Goal: Task Accomplishment & Management: Manage account settings

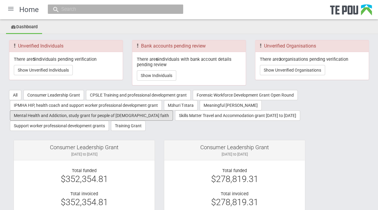
click at [117, 115] on button "Mental Health and Addiction, study grant for people of Muslim faith" at bounding box center [91, 115] width 163 height 10
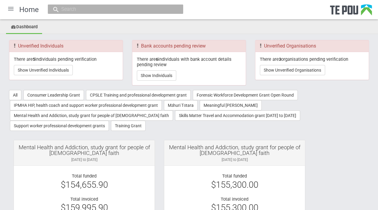
click at [117, 178] on div "Total funded $154,655.90" at bounding box center [84, 180] width 132 height 14
click at [11, 9] on div at bounding box center [11, 9] width 14 height 14
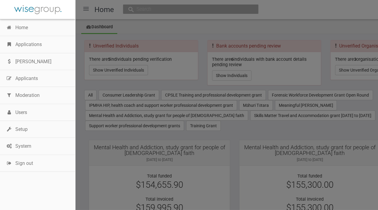
click at [28, 45] on link "Applications" at bounding box center [37, 44] width 75 height 17
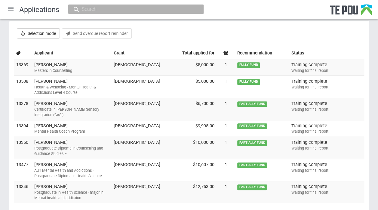
scroll to position [83, 0]
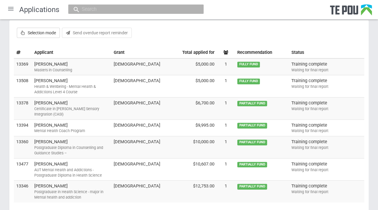
click at [40, 29] on label "Selection mode" at bounding box center [38, 33] width 43 height 10
checkbox input "true"
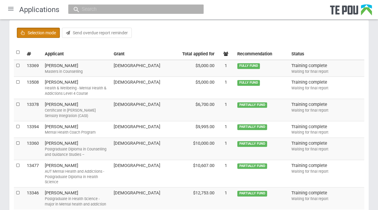
click at [15, 65] on td at bounding box center [19, 68] width 11 height 17
checkbox input "true"
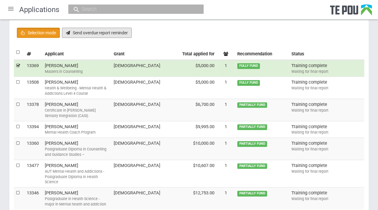
click at [80, 32] on button "Send overdue report reminder" at bounding box center [97, 33] width 70 height 10
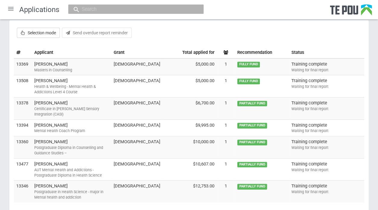
click at [32, 33] on label "Selection mode" at bounding box center [38, 33] width 43 height 10
checkbox input "true"
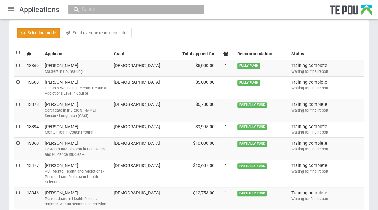
click at [20, 63] on label at bounding box center [18, 66] width 4 height 6
click at [16, 63] on input "checkbox" at bounding box center [16, 62] width 0 height 0
checkbox input "true"
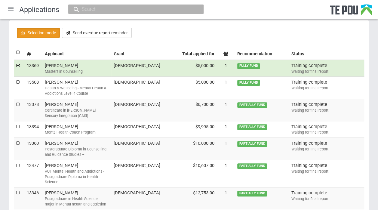
click at [19, 79] on label at bounding box center [18, 82] width 4 height 6
click at [16, 79] on input "checkbox" at bounding box center [16, 79] width 0 height 0
checkbox input "true"
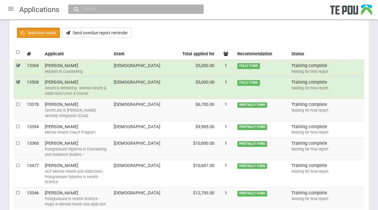
click at [17, 105] on label at bounding box center [18, 104] width 4 height 6
click at [16, 101] on input "checkbox" at bounding box center [16, 101] width 0 height 0
checkbox input "true"
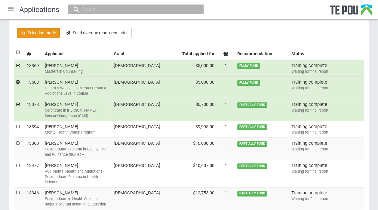
click at [17, 124] on label at bounding box center [18, 127] width 4 height 6
click at [16, 123] on input "checkbox" at bounding box center [16, 123] width 0 height 0
checkbox input "true"
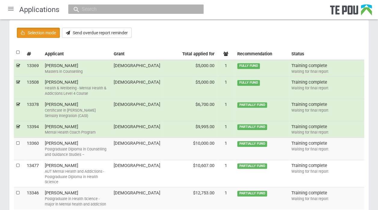
click at [18, 140] on label at bounding box center [18, 143] width 4 height 6
click at [16, 140] on input "checkbox" at bounding box center [16, 140] width 0 height 0
checkbox input "true"
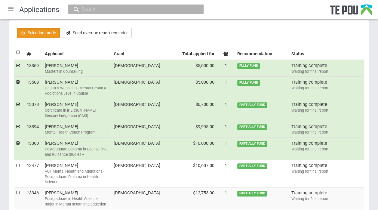
click at [17, 163] on label at bounding box center [18, 166] width 4 height 6
click at [16, 162] on input "checkbox" at bounding box center [16, 162] width 0 height 0
checkbox input "true"
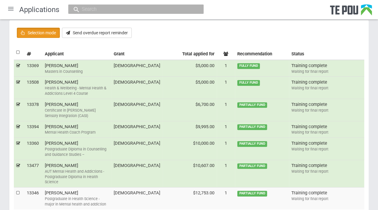
click at [18, 190] on label at bounding box center [18, 193] width 4 height 6
click at [16, 190] on input "checkbox" at bounding box center [16, 190] width 0 height 0
checkbox input "true"
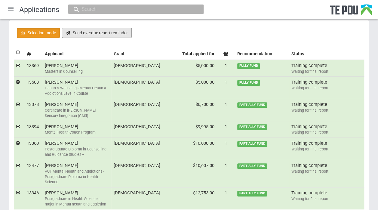
click at [84, 32] on button "Send overdue report reminder" at bounding box center [97, 33] width 70 height 10
checkbox input "false"
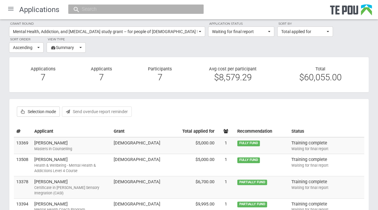
scroll to position [0, 0]
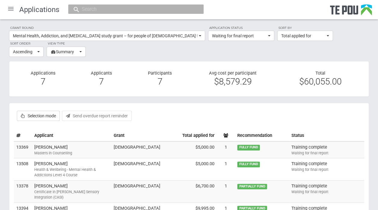
click at [76, 149] on td "Mareena Ilyas Masters in Counselling" at bounding box center [71, 149] width 79 height 17
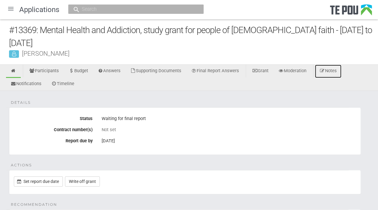
click at [325, 70] on link "Notes" at bounding box center [328, 71] width 26 height 13
click at [49, 68] on link "Participants" at bounding box center [44, 71] width 39 height 13
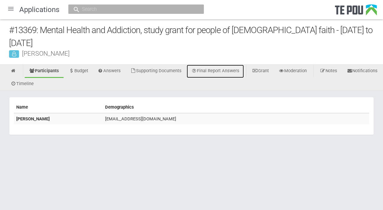
click at [223, 73] on link "Final Report Answers" at bounding box center [215, 71] width 57 height 13
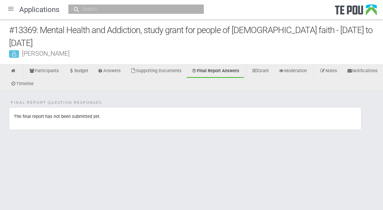
click at [13, 7] on div at bounding box center [11, 9] width 14 height 14
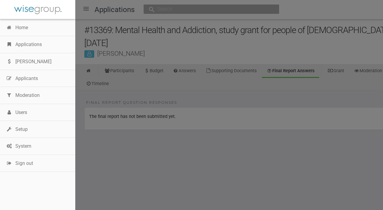
click at [37, 46] on link "Applications" at bounding box center [37, 44] width 75 height 17
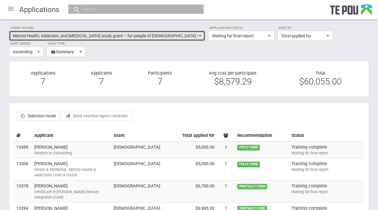
click at [197, 39] on button "Mental Health, Addiction, and Intellectual Disability study grant – for people …" at bounding box center [107, 36] width 196 height 10
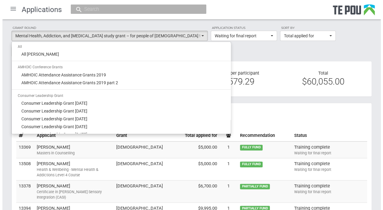
scroll to position [395, 0]
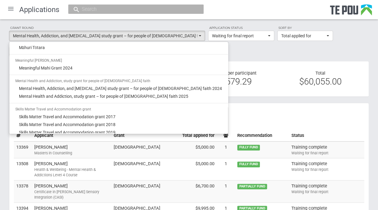
click at [143, 97] on span "Mental Health and Addiction, study grant – for people of Muslim faith 2025" at bounding box center [103, 96] width 169 height 6
select select "66"
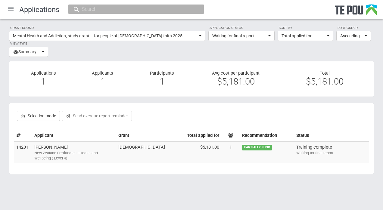
click at [63, 146] on td "Abdulbasith Mahimud New Zealand Certificate in Health and Wellbeing ( Level 4)" at bounding box center [74, 152] width 84 height 22
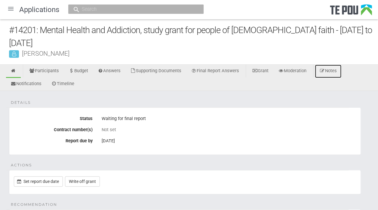
click at [332, 70] on link "Notes" at bounding box center [328, 71] width 26 height 13
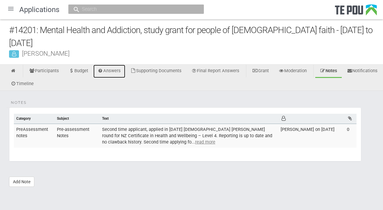
click at [114, 65] on link "Answers" at bounding box center [109, 71] width 32 height 13
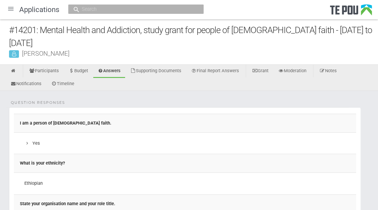
click at [11, 8] on div at bounding box center [11, 9] width 14 height 14
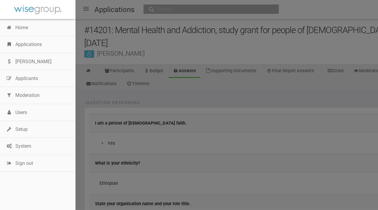
click at [32, 46] on link "Applications" at bounding box center [37, 44] width 75 height 17
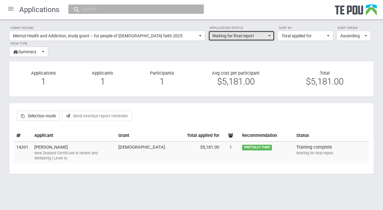
click at [269, 36] on span "button" at bounding box center [269, 35] width 2 height 1
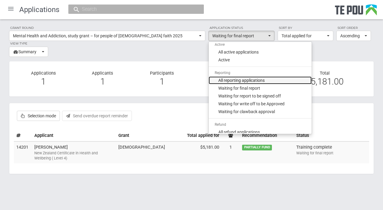
click at [254, 80] on span "All reporting applications" at bounding box center [241, 80] width 46 height 6
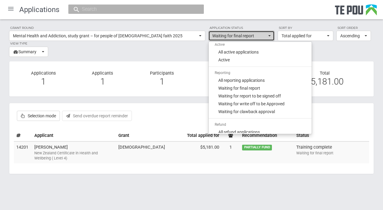
select select "phase_6"
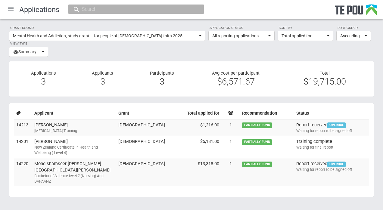
click at [55, 129] on div "[MEDICAL_DATA] Training" at bounding box center [73, 130] width 79 height 5
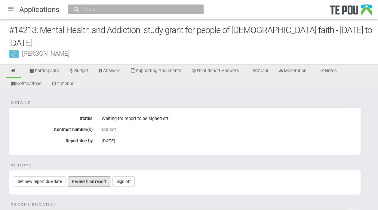
click at [97, 179] on link "Review final report" at bounding box center [89, 181] width 42 height 10
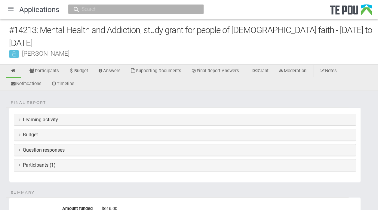
click at [53, 120] on h3 "Learning activity" at bounding box center [185, 119] width 333 height 5
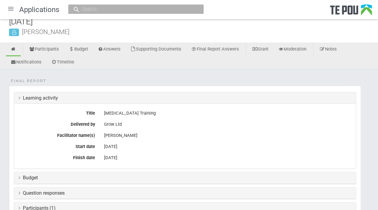
scroll to position [24, 0]
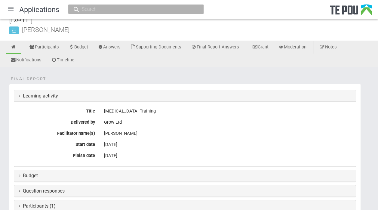
click at [309, 176] on h3 "Budget" at bounding box center [185, 175] width 333 height 5
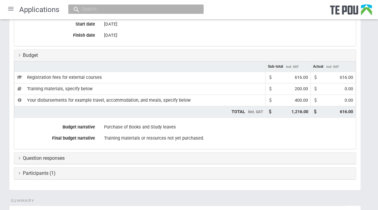
scroll to position [145, 0]
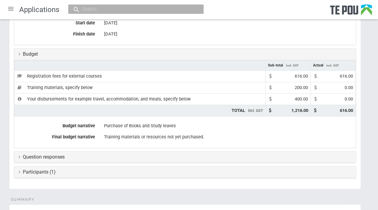
click at [315, 155] on h3 "Question responses" at bounding box center [185, 156] width 333 height 5
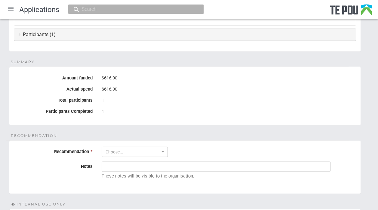
scroll to position [625, 0]
click at [164, 147] on button "Choose..." at bounding box center [135, 152] width 66 height 10
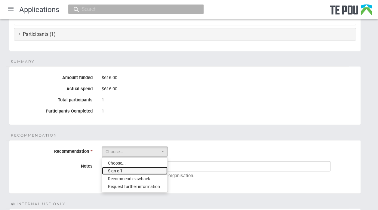
click at [131, 168] on link "Sign off" at bounding box center [135, 171] width 66 height 8
select select "1"
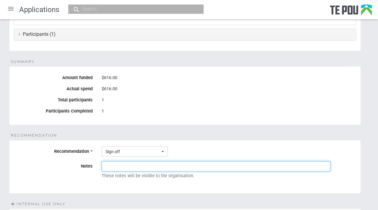
click at [128, 164] on input "Notes" at bounding box center [216, 166] width 229 height 10
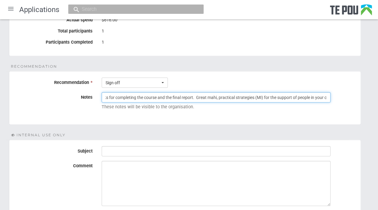
scroll to position [0, 62]
type input "Kia ora Jasmine, thanks for completing the course and the final report. Great m…"
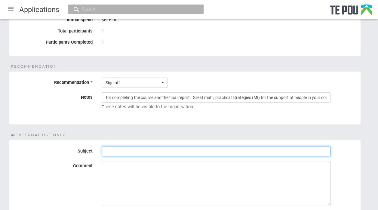
scroll to position [0, 0]
click at [116, 149] on input "Subject" at bounding box center [216, 151] width 229 height 10
type input "Sign off final report"
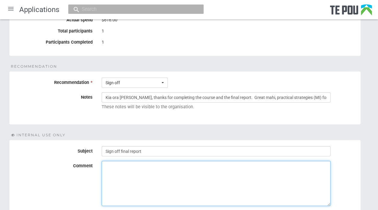
click at [120, 164] on textarea "Comment" at bounding box center [216, 183] width 229 height 45
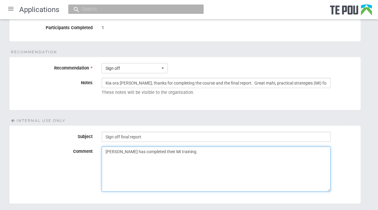
scroll to position [711, 0]
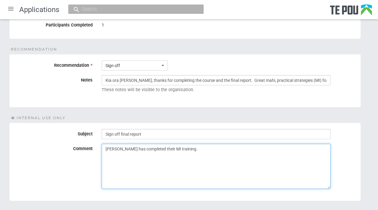
click at [330, 173] on textarea "Jasmine has completed their MI training." at bounding box center [216, 166] width 229 height 45
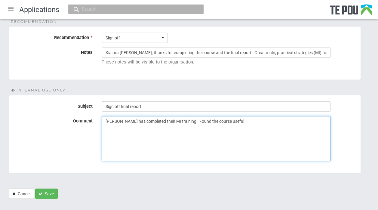
scroll to position [744, 0]
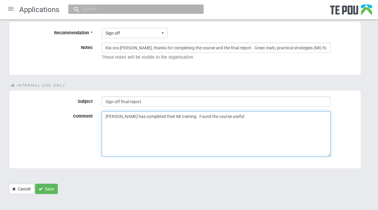
type textarea "Jasmine has completed their MI training. Found the course useful"
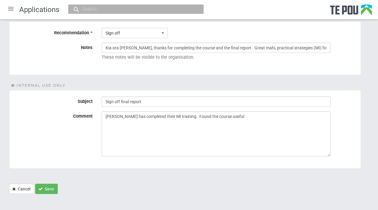
click at [49, 186] on button "Save" at bounding box center [46, 189] width 23 height 10
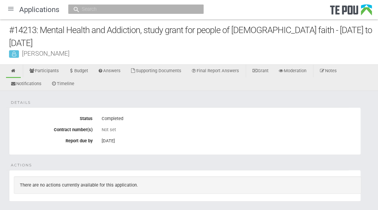
click at [10, 7] on div at bounding box center [11, 9] width 14 height 14
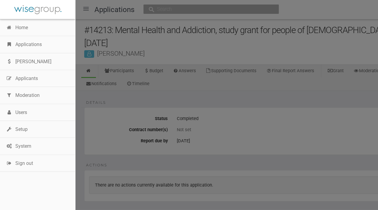
click at [26, 47] on link "Applications" at bounding box center [37, 44] width 75 height 17
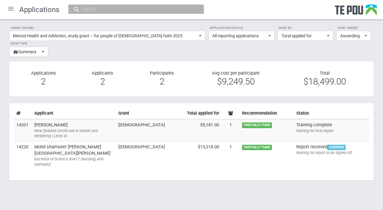
click at [63, 126] on td "Abdulbasith Mahimud New Zealand Certificate in Health and Wellbeing ( Level 4)" at bounding box center [74, 130] width 84 height 22
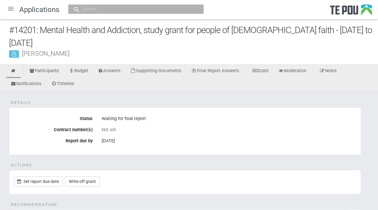
click at [10, 9] on div at bounding box center [11, 9] width 14 height 14
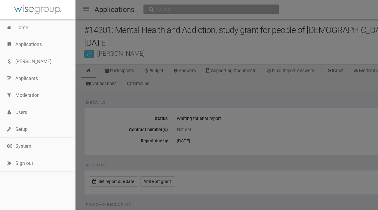
click at [37, 48] on link "Applications" at bounding box center [37, 44] width 75 height 17
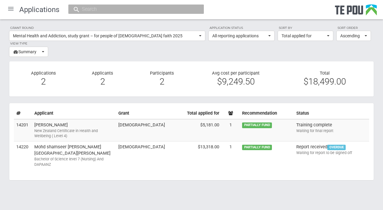
click at [70, 143] on td "Mohd shamseer [PERSON_NAME] [PERSON_NAME] Bachelor of Science level 7 (Nursing)…" at bounding box center [74, 155] width 84 height 28
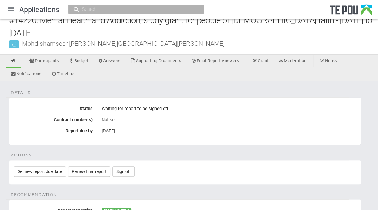
scroll to position [1, 0]
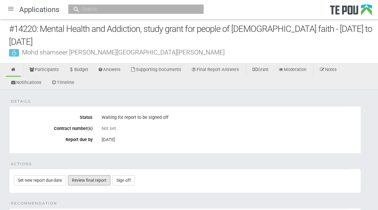
click at [98, 182] on link "Review final report" at bounding box center [89, 180] width 42 height 10
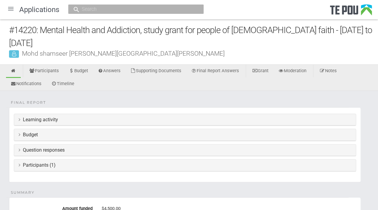
click at [40, 117] on h3 "Learning activity" at bounding box center [185, 119] width 333 height 5
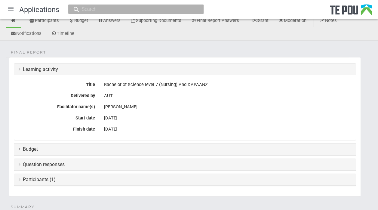
scroll to position [55, 0]
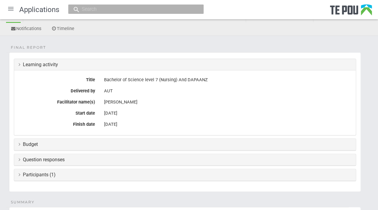
click at [331, 145] on h3 "Budget" at bounding box center [185, 144] width 333 height 5
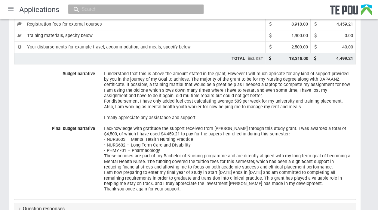
scroll to position [198, 0]
click at [339, 168] on div "I acknowledge with gratitude the support received from [PERSON_NAME] through th…" at bounding box center [227, 158] width 247 height 70
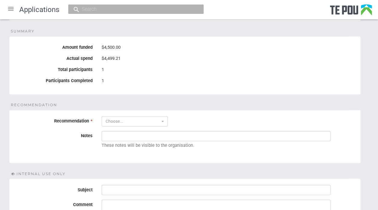
scroll to position [418, 0]
click at [166, 116] on button "Choose..." at bounding box center [135, 121] width 66 height 10
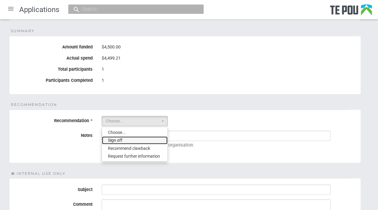
click at [136, 137] on link "Sign off" at bounding box center [135, 140] width 66 height 8
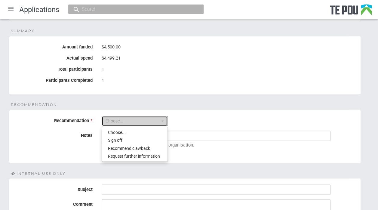
select select "1"
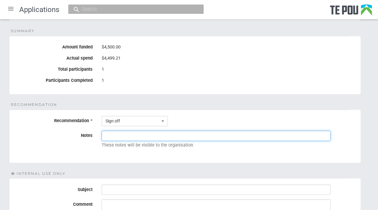
click at [122, 134] on input "Notes" at bounding box center [216, 136] width 229 height 10
click at [117, 134] on input "Notes" at bounding box center [216, 136] width 229 height 10
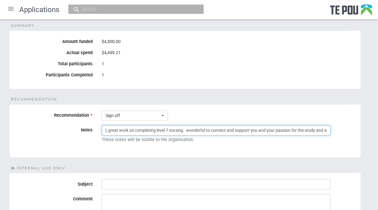
scroll to position [429, 0]
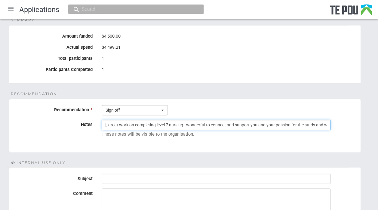
type input "Kia ora [PERSON_NAME], great work on completing level 7 nursing. wonderful to c…"
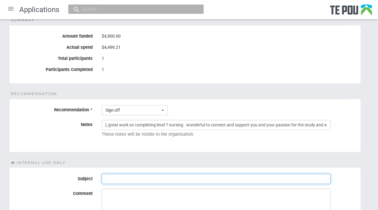
click at [121, 175] on input "Subject" at bounding box center [216, 179] width 229 height 10
type input "Sign off final report"
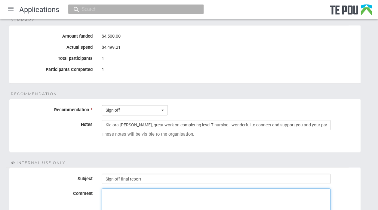
click at [116, 194] on textarea "Comment" at bounding box center [216, 210] width 229 height 45
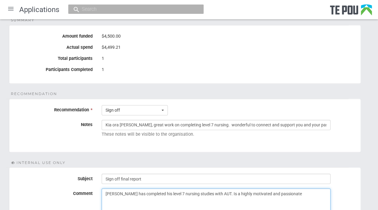
click at [297, 189] on textarea "[PERSON_NAME] has completed his level 7 nursing studies with AUT. Is a highly m…" at bounding box center [216, 210] width 229 height 45
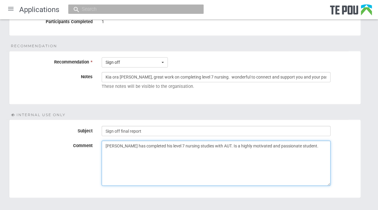
scroll to position [508, 0]
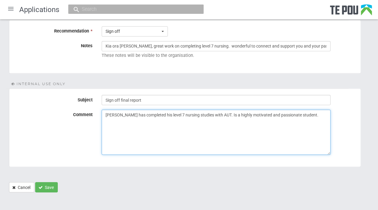
type textarea "[PERSON_NAME] has completed his level 7 nursing studies with AUT. Is a highly m…"
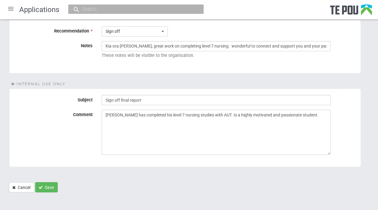
click at [53, 188] on button "Save" at bounding box center [46, 187] width 23 height 10
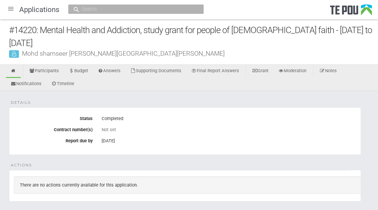
click at [11, 10] on div at bounding box center [11, 9] width 14 height 14
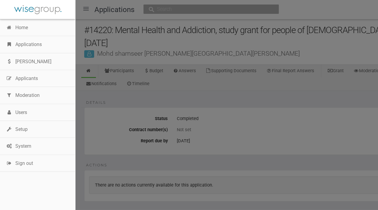
click at [29, 48] on link "Applications" at bounding box center [37, 44] width 75 height 17
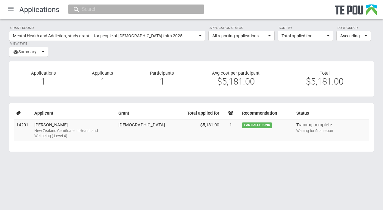
click at [59, 128] on div "New Zealand Certificate in Health and Wellbeing ( Level 4)" at bounding box center [73, 133] width 79 height 11
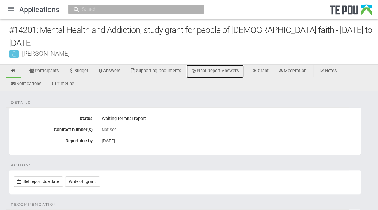
click at [221, 72] on link "Final Report Answers" at bounding box center [215, 71] width 57 height 13
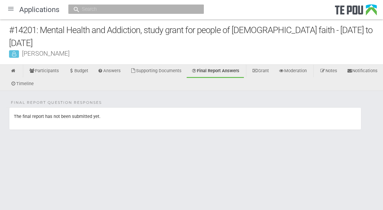
click at [12, 9] on div at bounding box center [11, 9] width 14 height 14
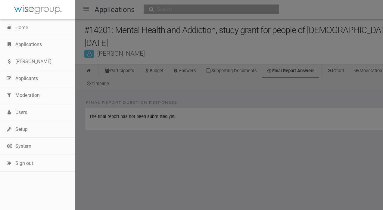
click at [33, 46] on link "Applications" at bounding box center [37, 44] width 75 height 17
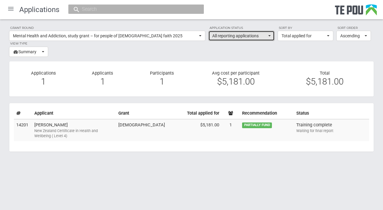
click at [271, 37] on button "All reporting applications" at bounding box center [241, 36] width 66 height 10
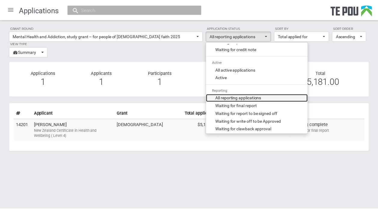
scroll to position [210, 0]
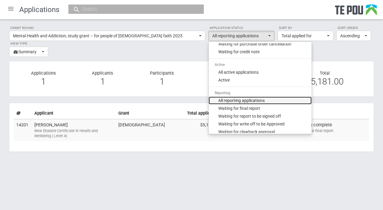
click at [257, 73] on span "All active applications" at bounding box center [238, 72] width 40 height 6
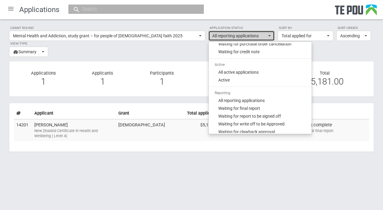
select select "phase_5"
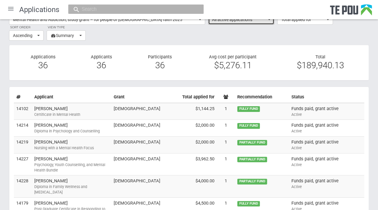
scroll to position [0, 0]
